Goal: Navigation & Orientation: Find specific page/section

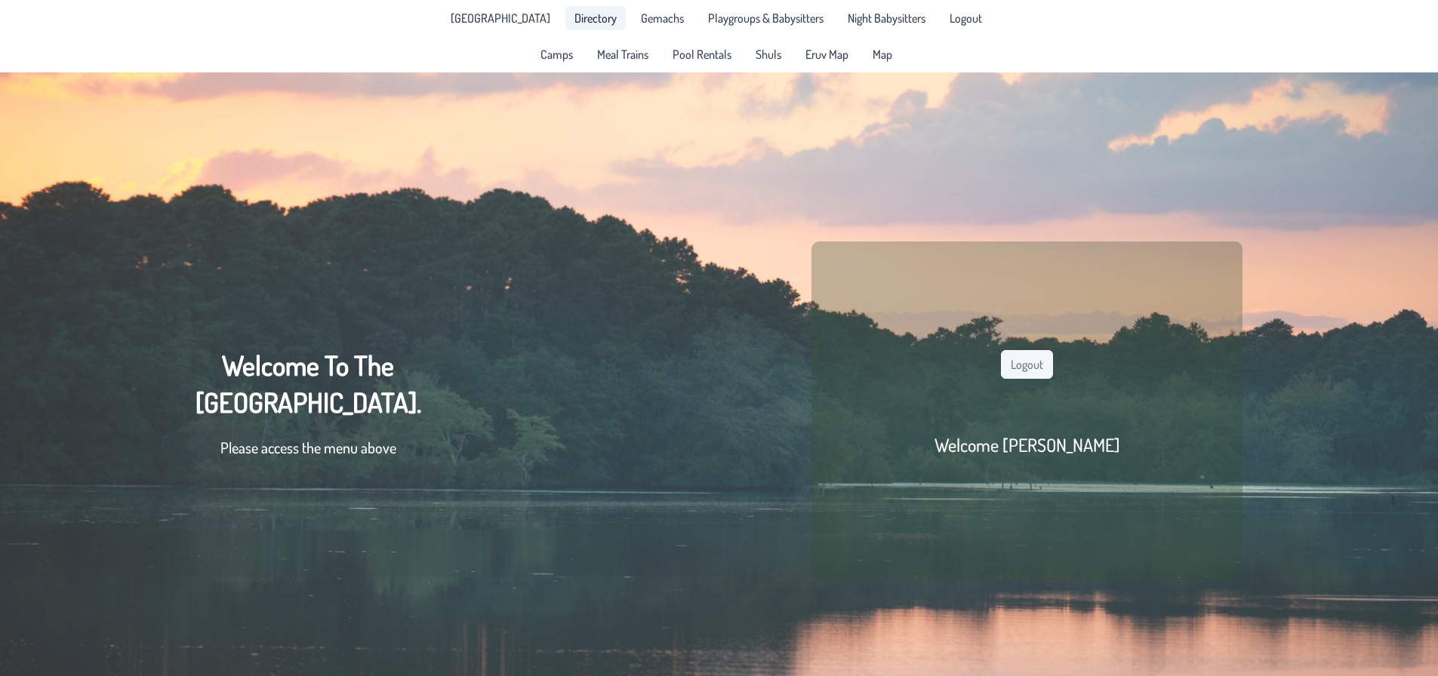
click at [578, 24] on span "Directory" at bounding box center [596, 18] width 42 height 12
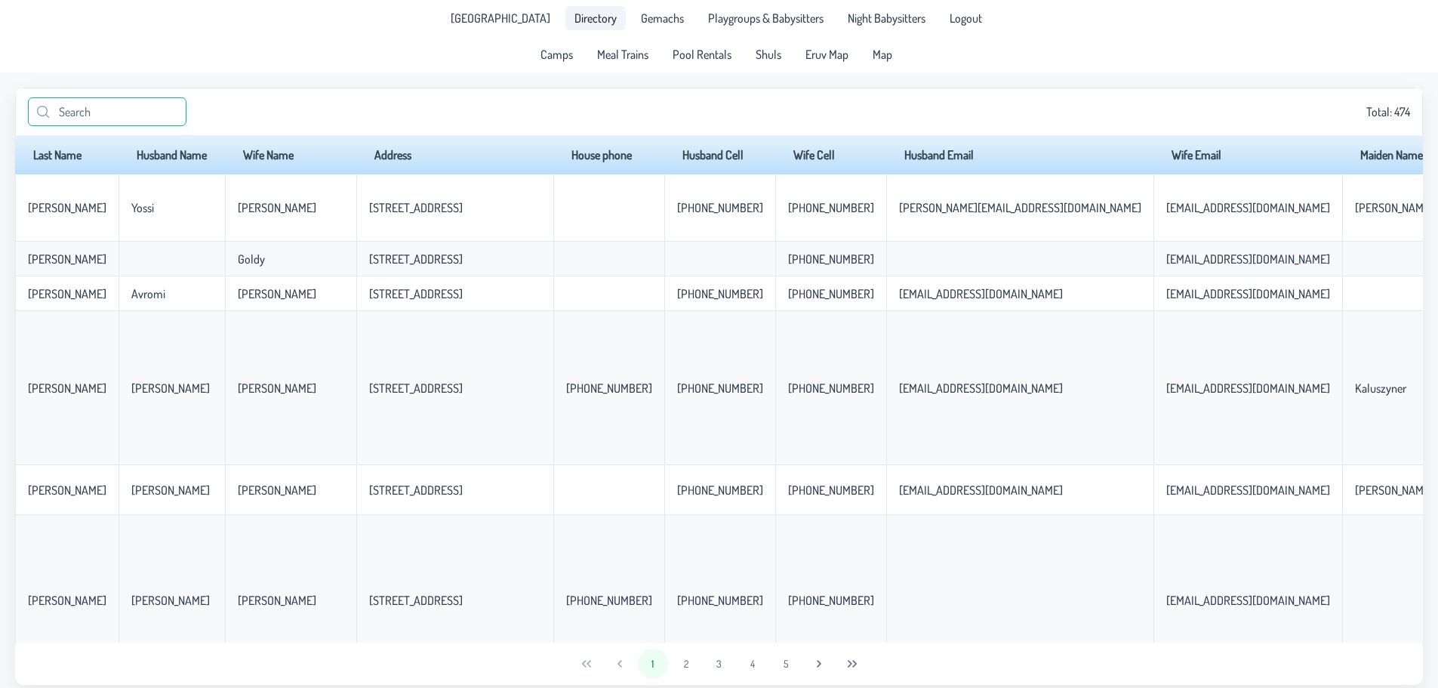
click at [130, 115] on input "text" at bounding box center [107, 111] width 159 height 29
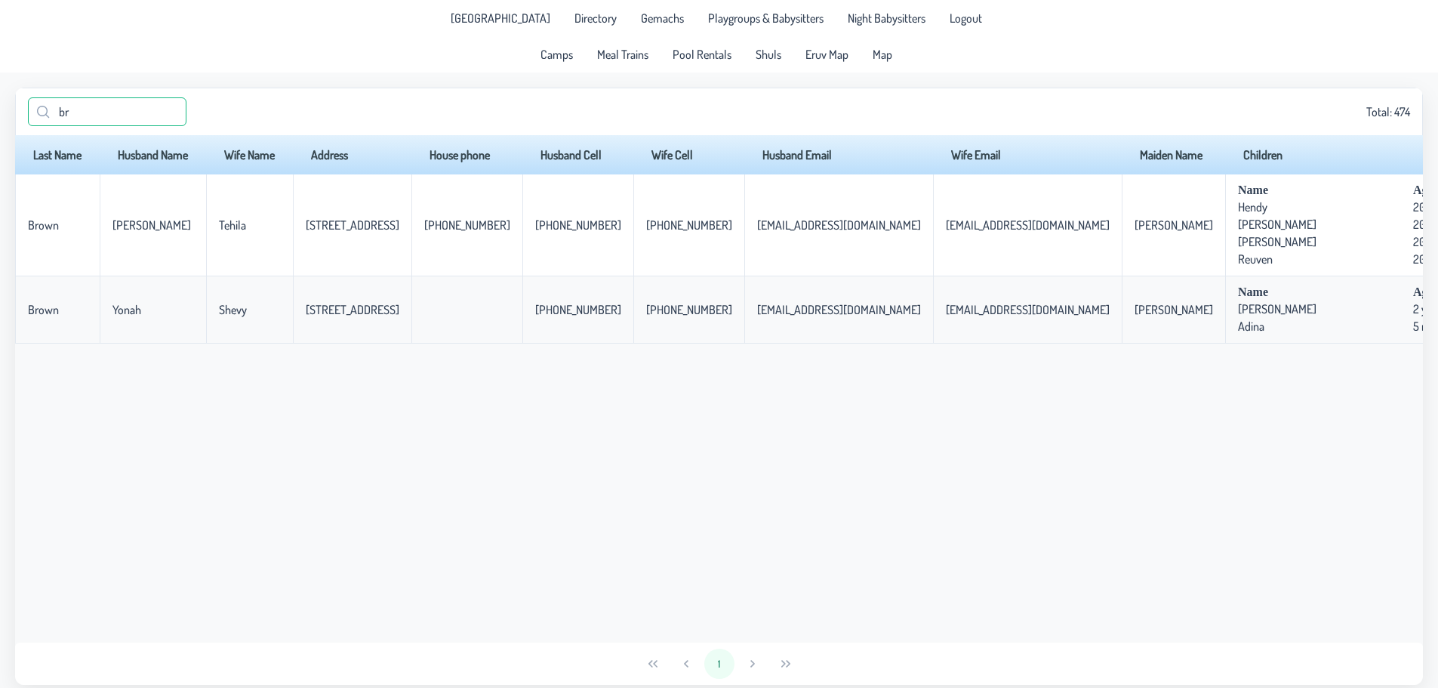
type input "b"
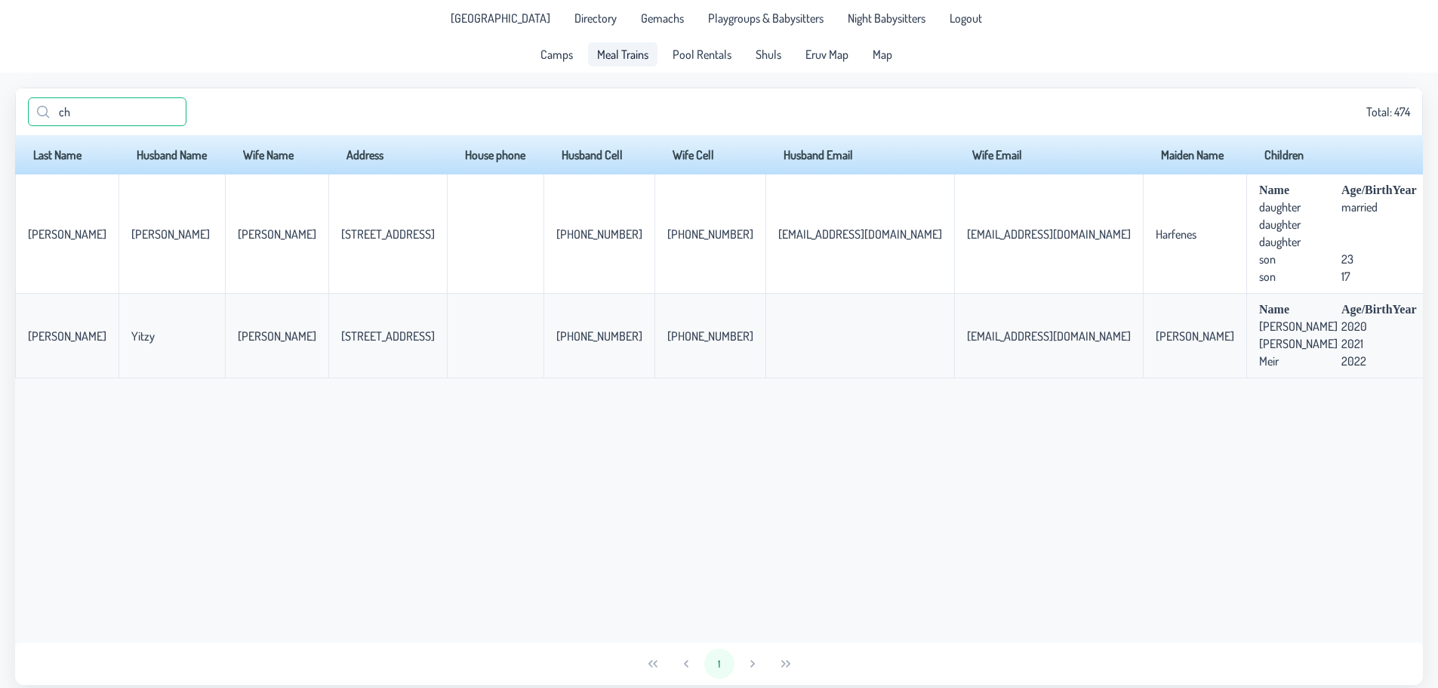
type input "c"
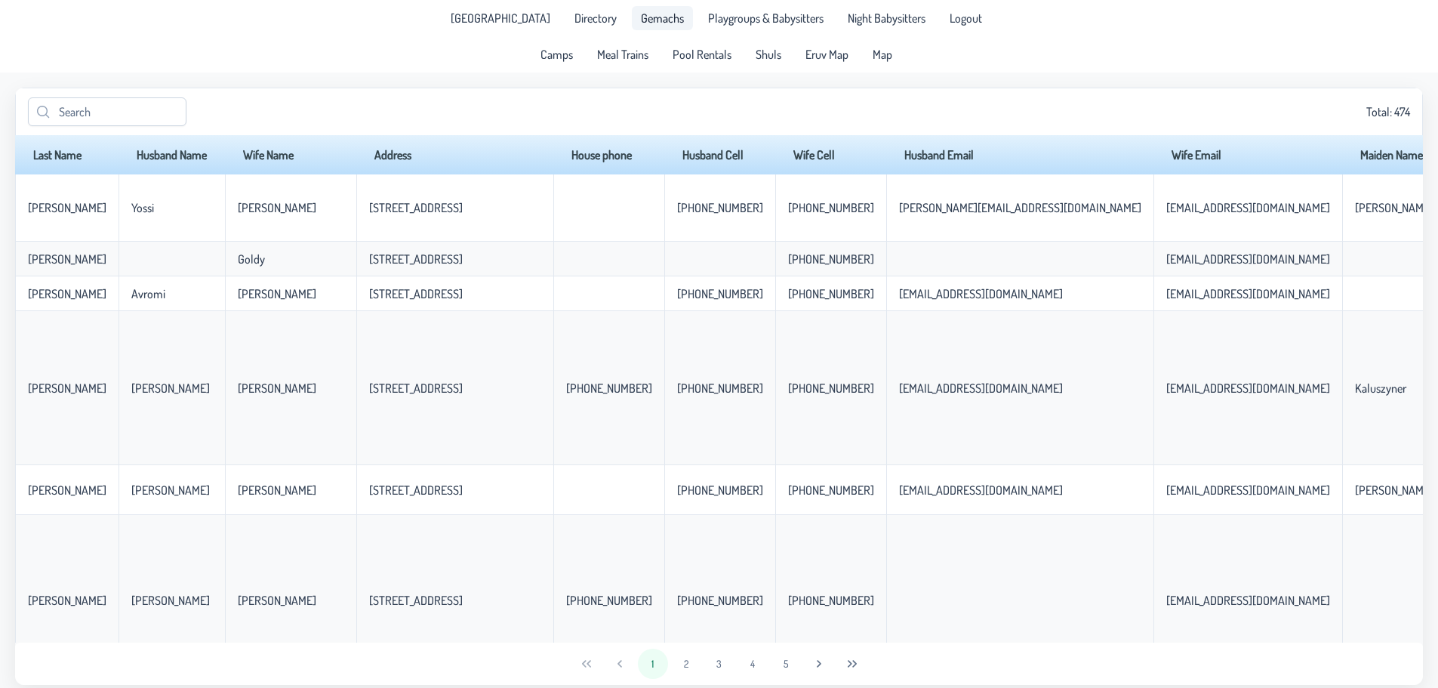
click at [632, 28] on link "Gemachs" at bounding box center [662, 18] width 61 height 24
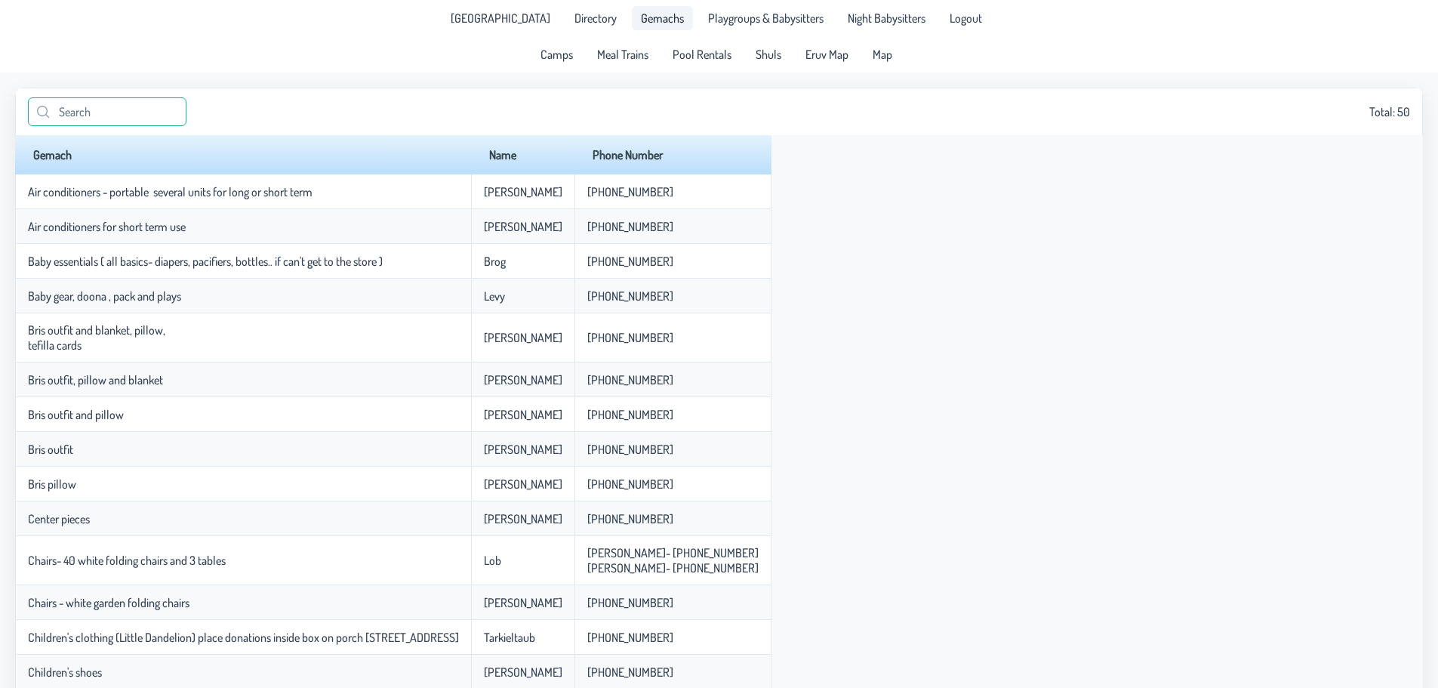
click at [80, 106] on input "text" at bounding box center [107, 111] width 159 height 29
type input "a"
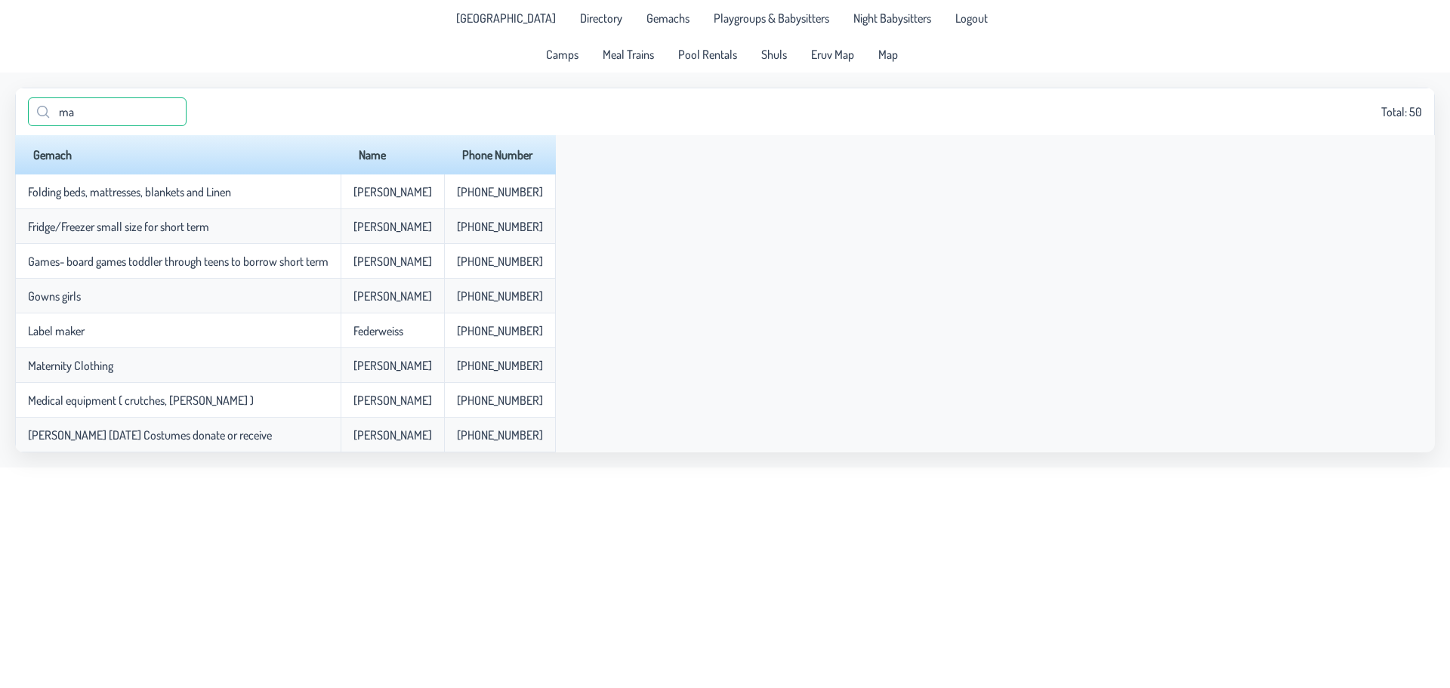
type input "m"
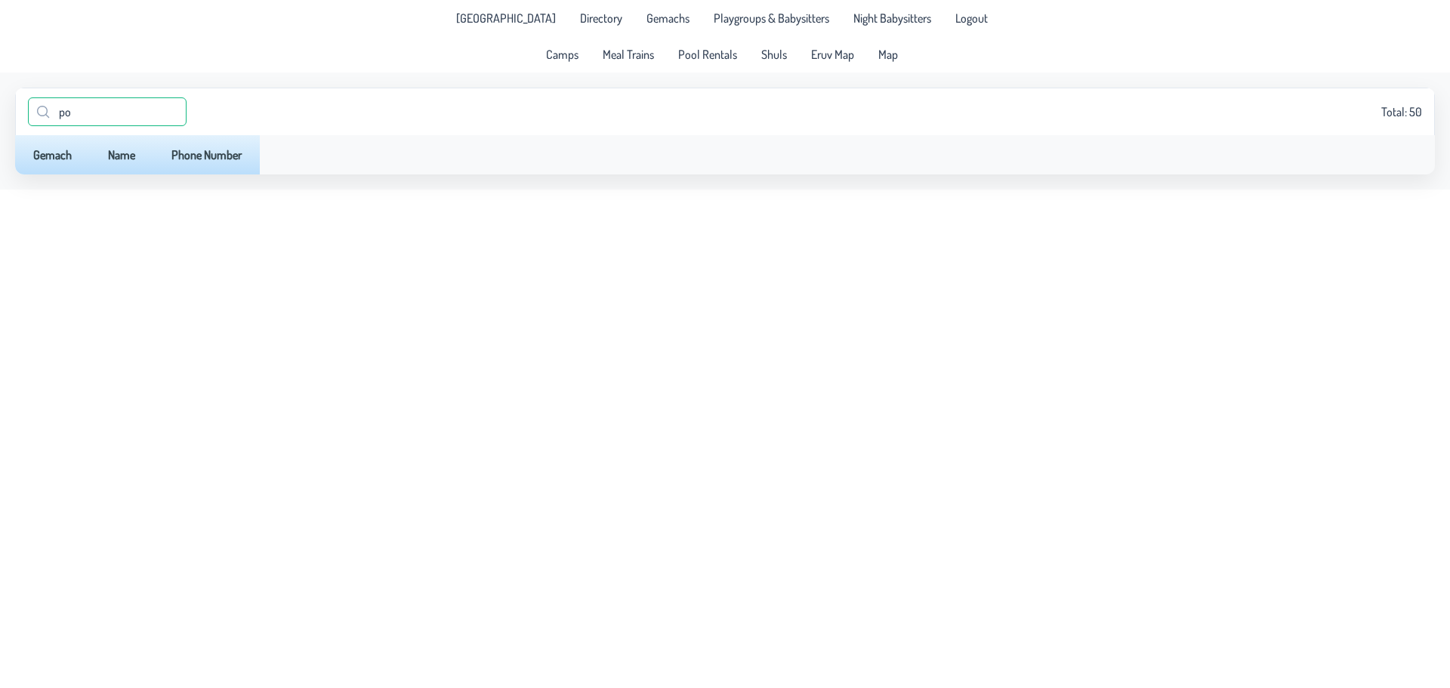
type input "p"
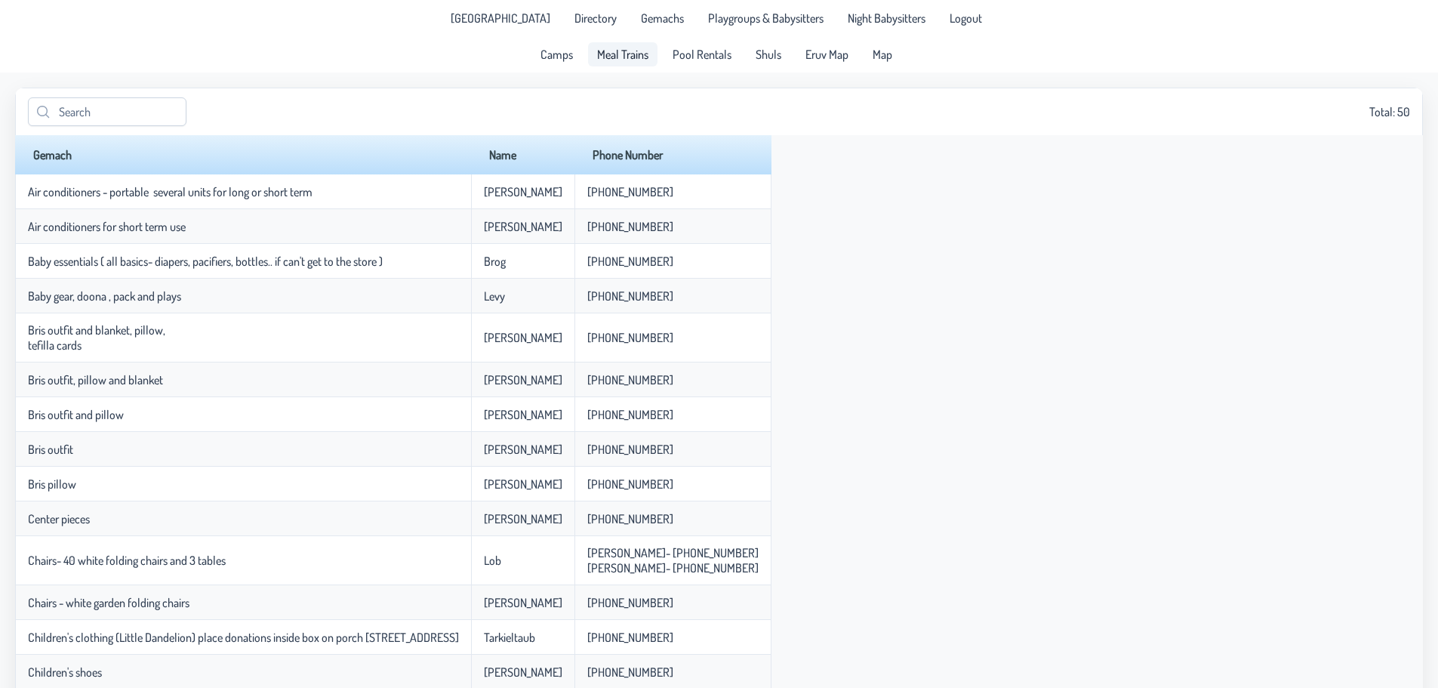
click at [633, 51] on span "Meal Trains" at bounding box center [622, 54] width 51 height 12
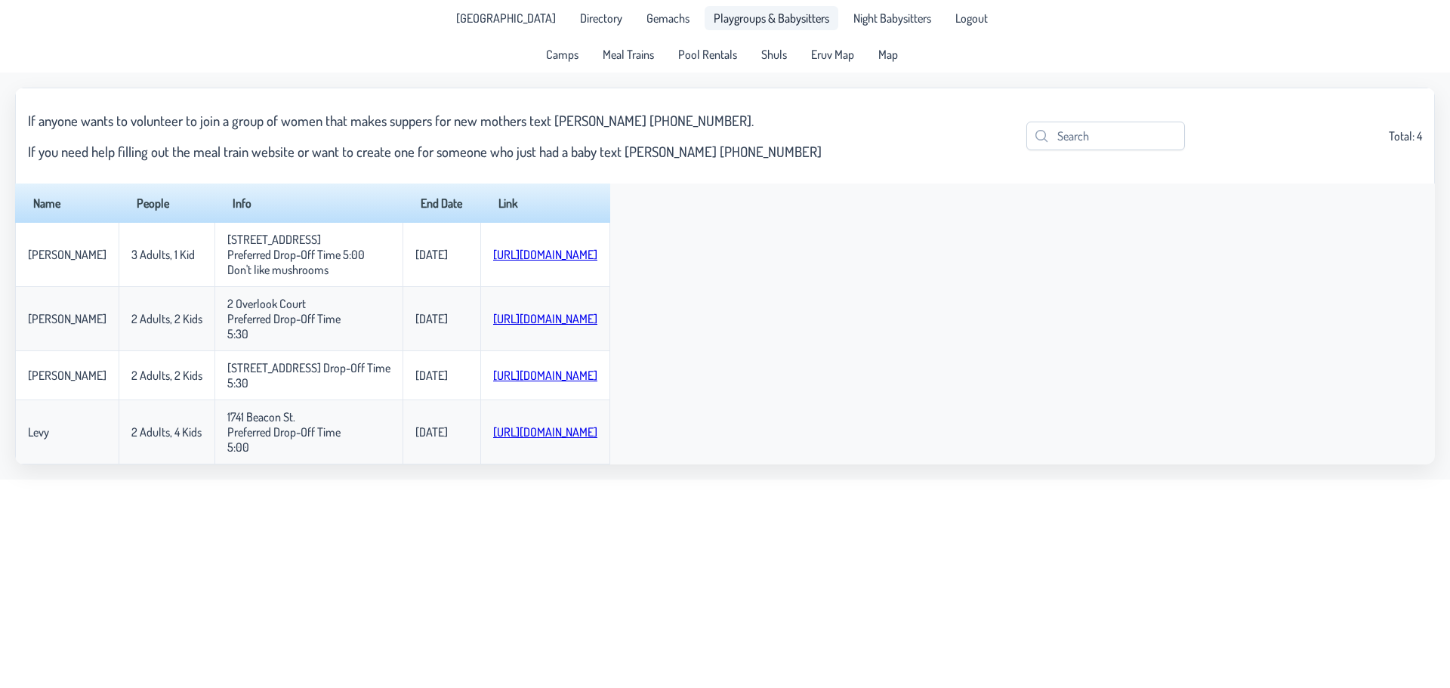
click at [727, 8] on link "Playgroups & Babysitters" at bounding box center [771, 18] width 134 height 24
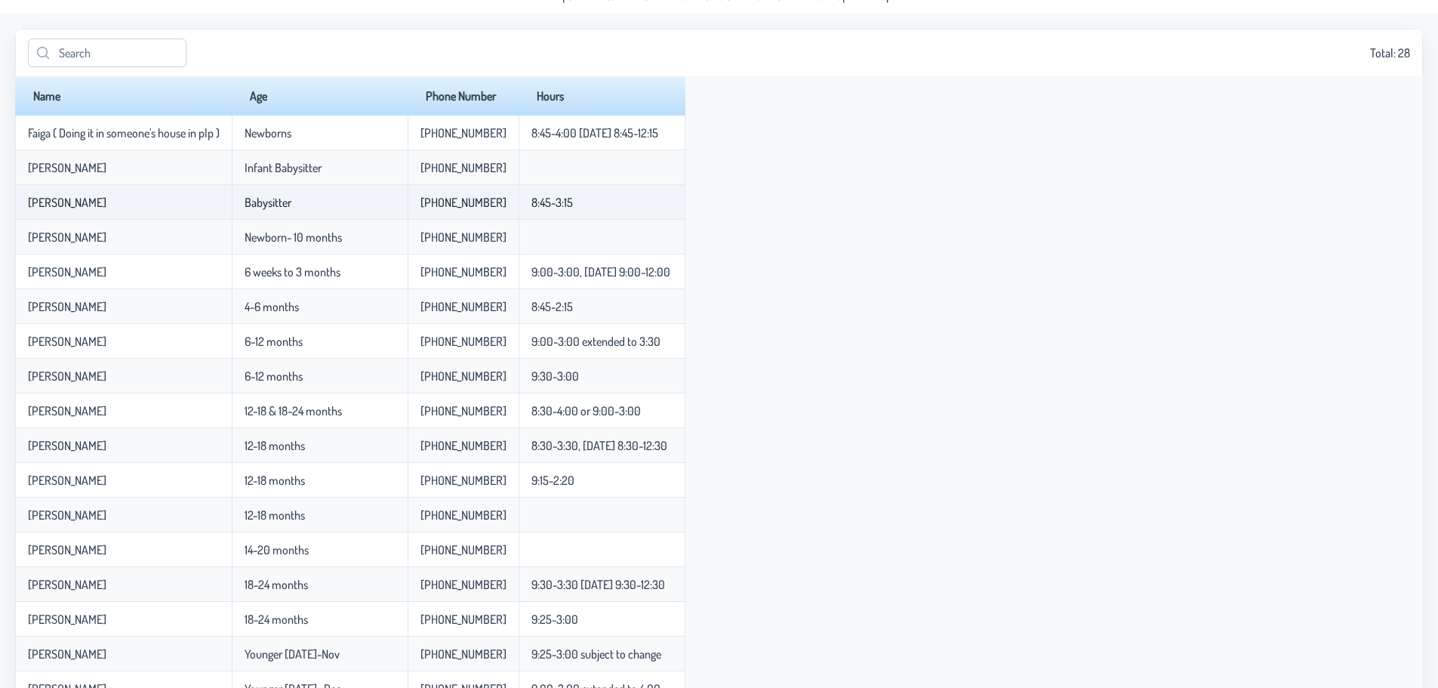
scroll to position [35, 0]
